Goal: Transaction & Acquisition: Purchase product/service

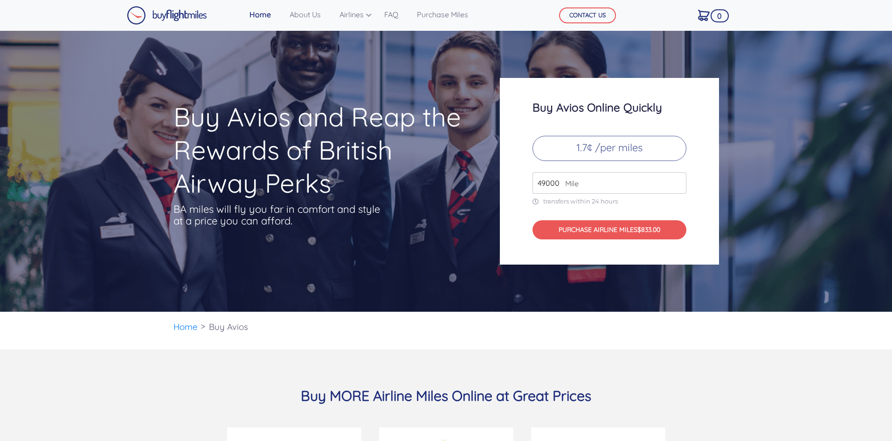
click at [612, 152] on p "1.7¢ /per miles" at bounding box center [610, 148] width 154 height 25
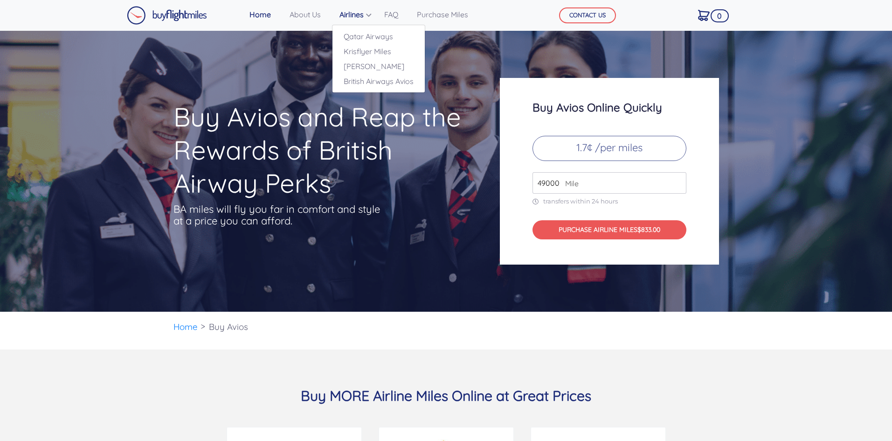
click at [365, 12] on link "Airlines" at bounding box center [353, 14] width 34 height 19
click at [370, 86] on link "British Airways Avios" at bounding box center [379, 81] width 92 height 15
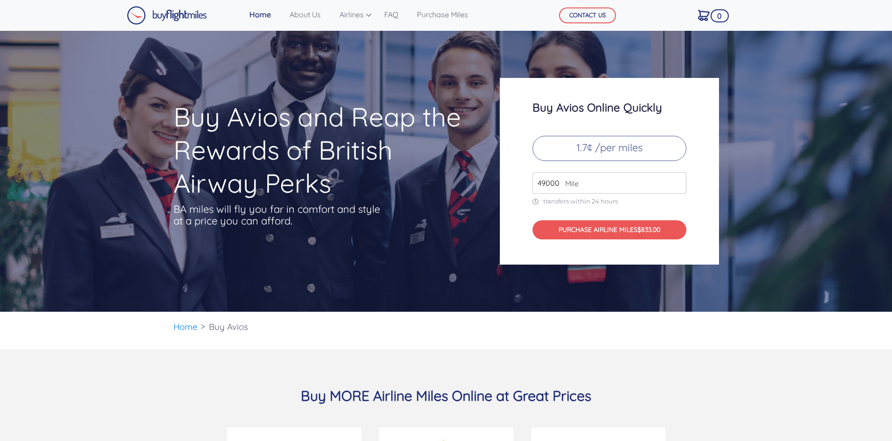
click at [592, 149] on p "1.7¢ /per miles" at bounding box center [610, 148] width 154 height 25
